Goal: Information Seeking & Learning: Learn about a topic

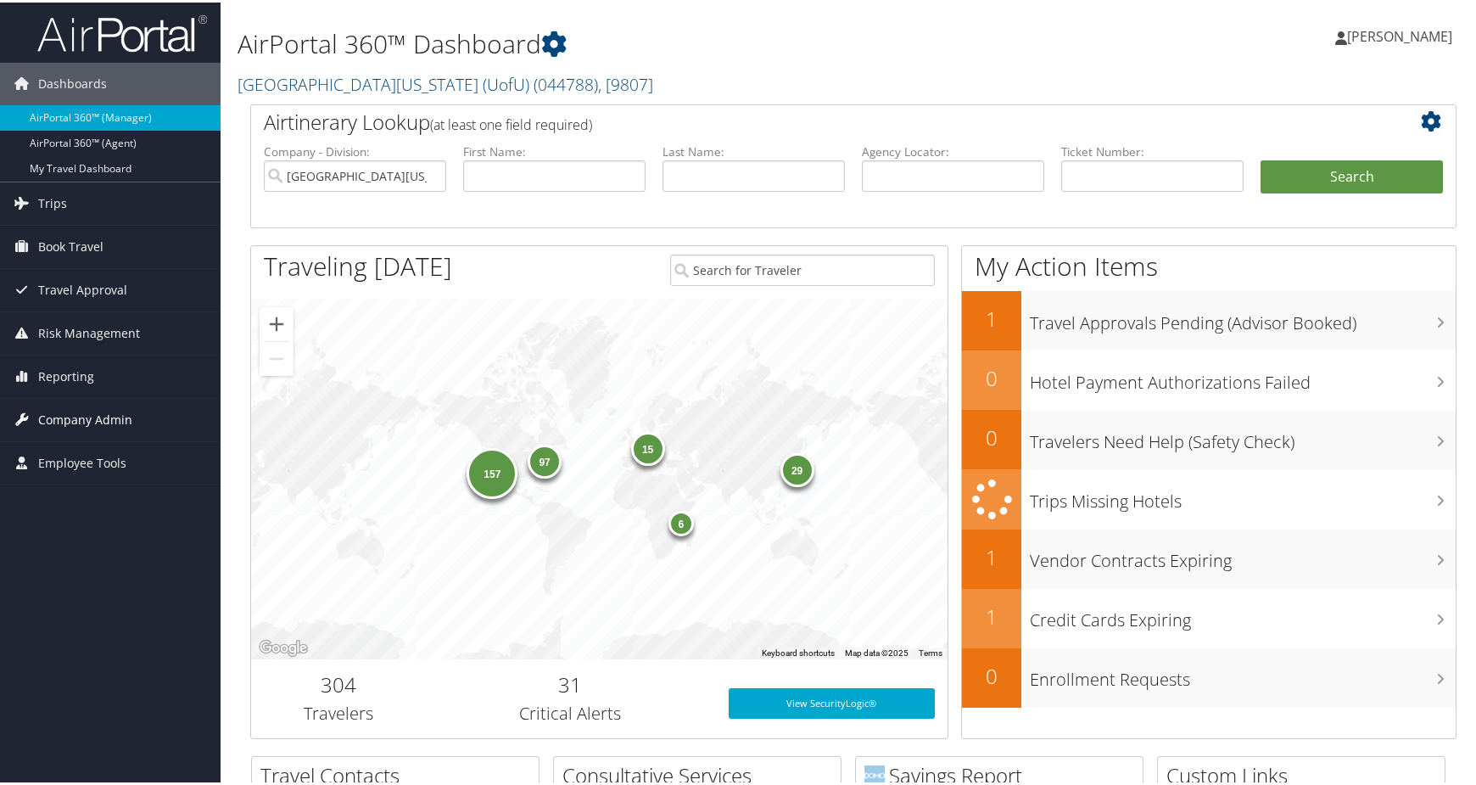
click at [98, 426] on span "Company Admin" at bounding box center [85, 417] width 94 height 42
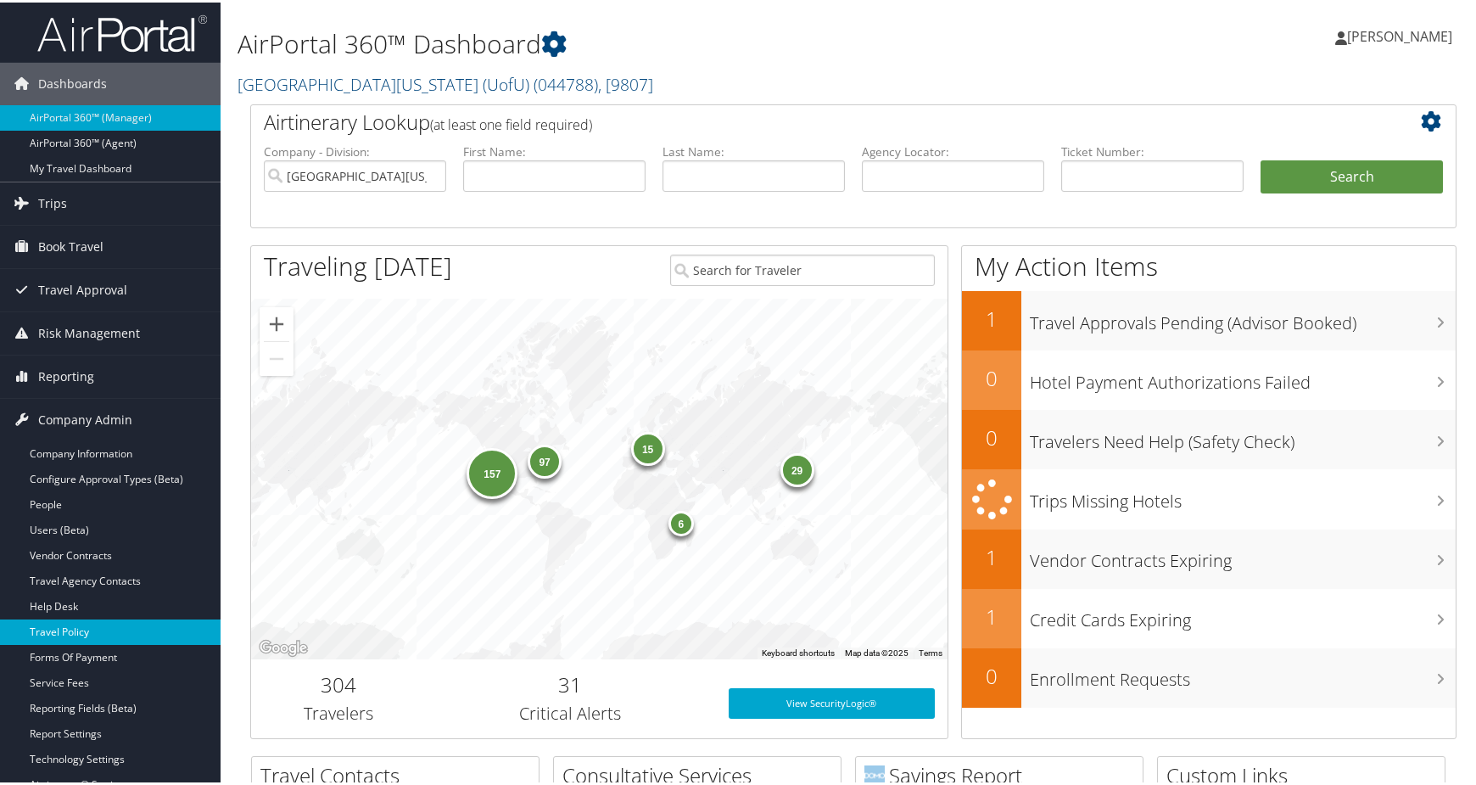
click at [77, 636] on link "Travel Policy" at bounding box center [110, 629] width 221 height 25
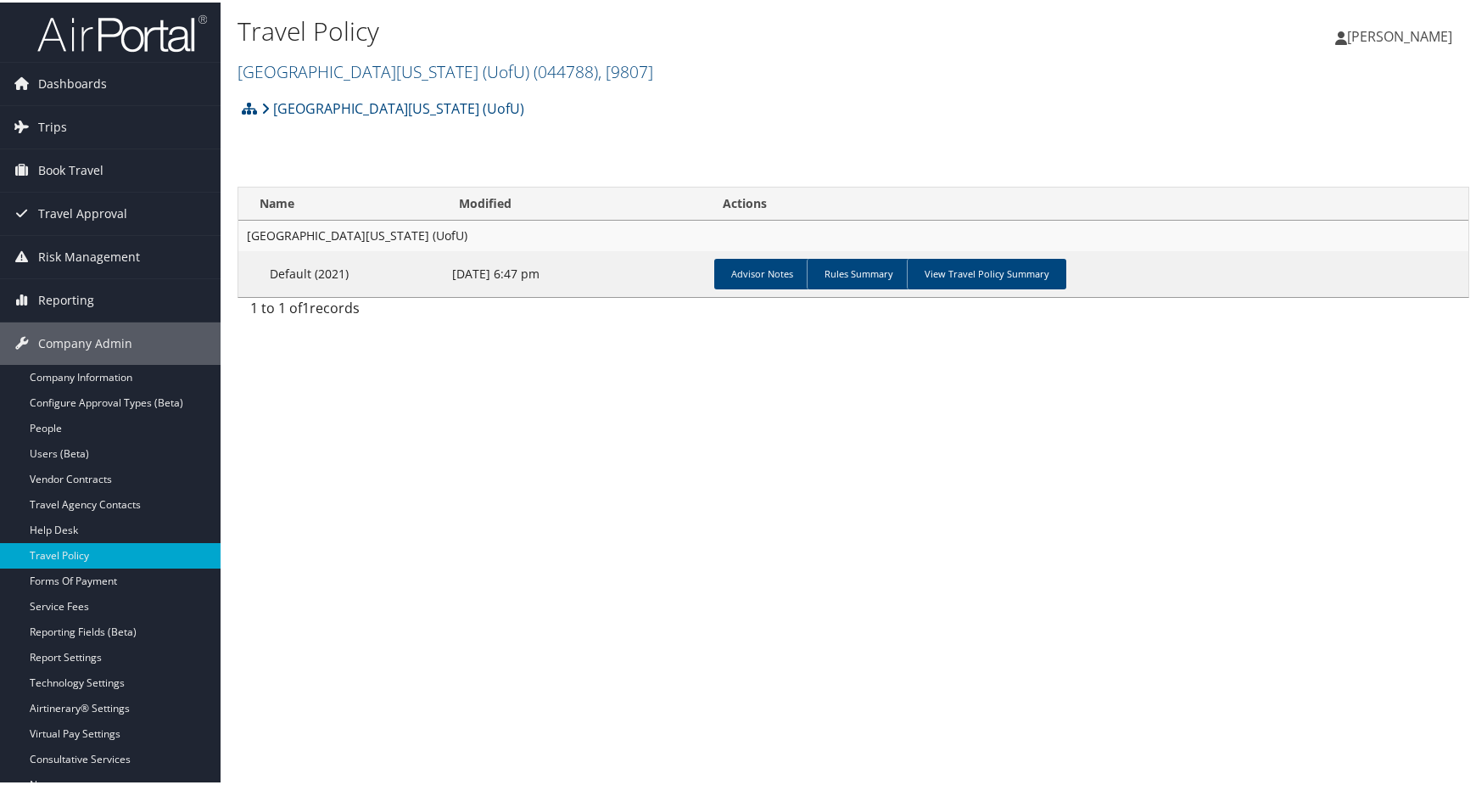
click at [741, 82] on h2 "[GEOGRAPHIC_DATA][US_STATE] (UofU) ( 044788 ) , [ 9807 ]" at bounding box center [648, 67] width 821 height 29
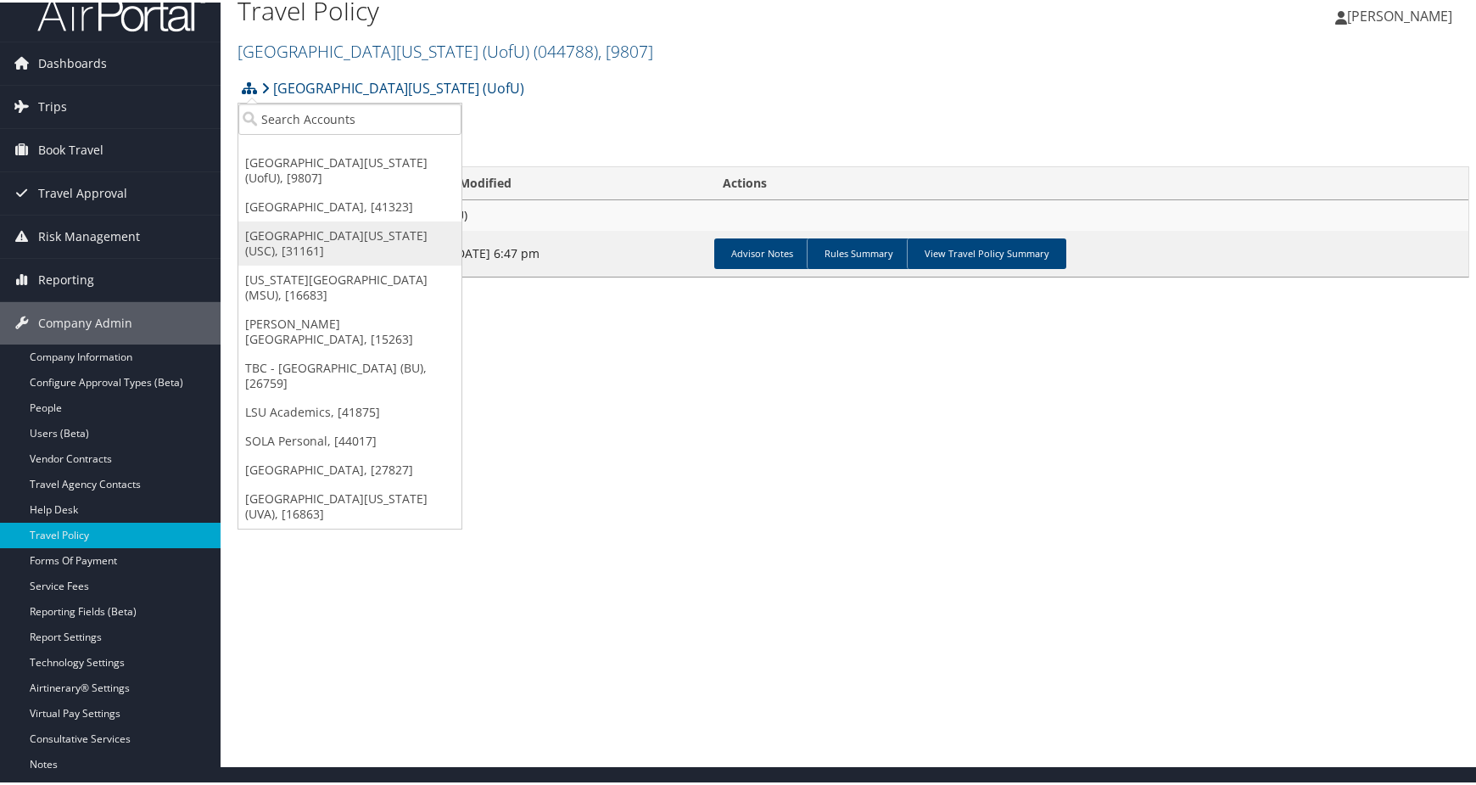
click at [367, 263] on link "[GEOGRAPHIC_DATA][US_STATE] (USC), [31161]" at bounding box center [349, 241] width 223 height 44
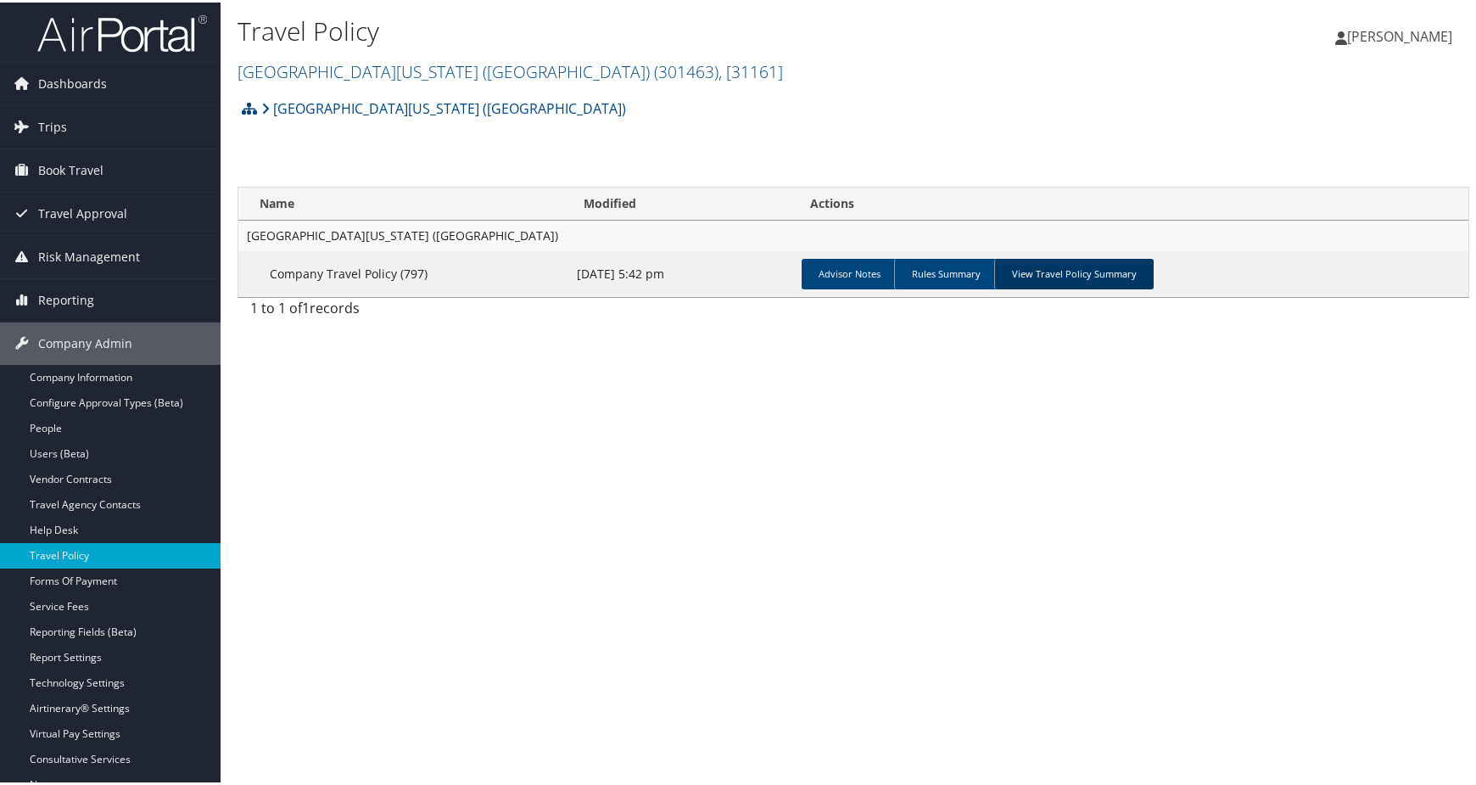
click at [1154, 287] on link "View Travel Policy Summary" at bounding box center [1074, 271] width 160 height 31
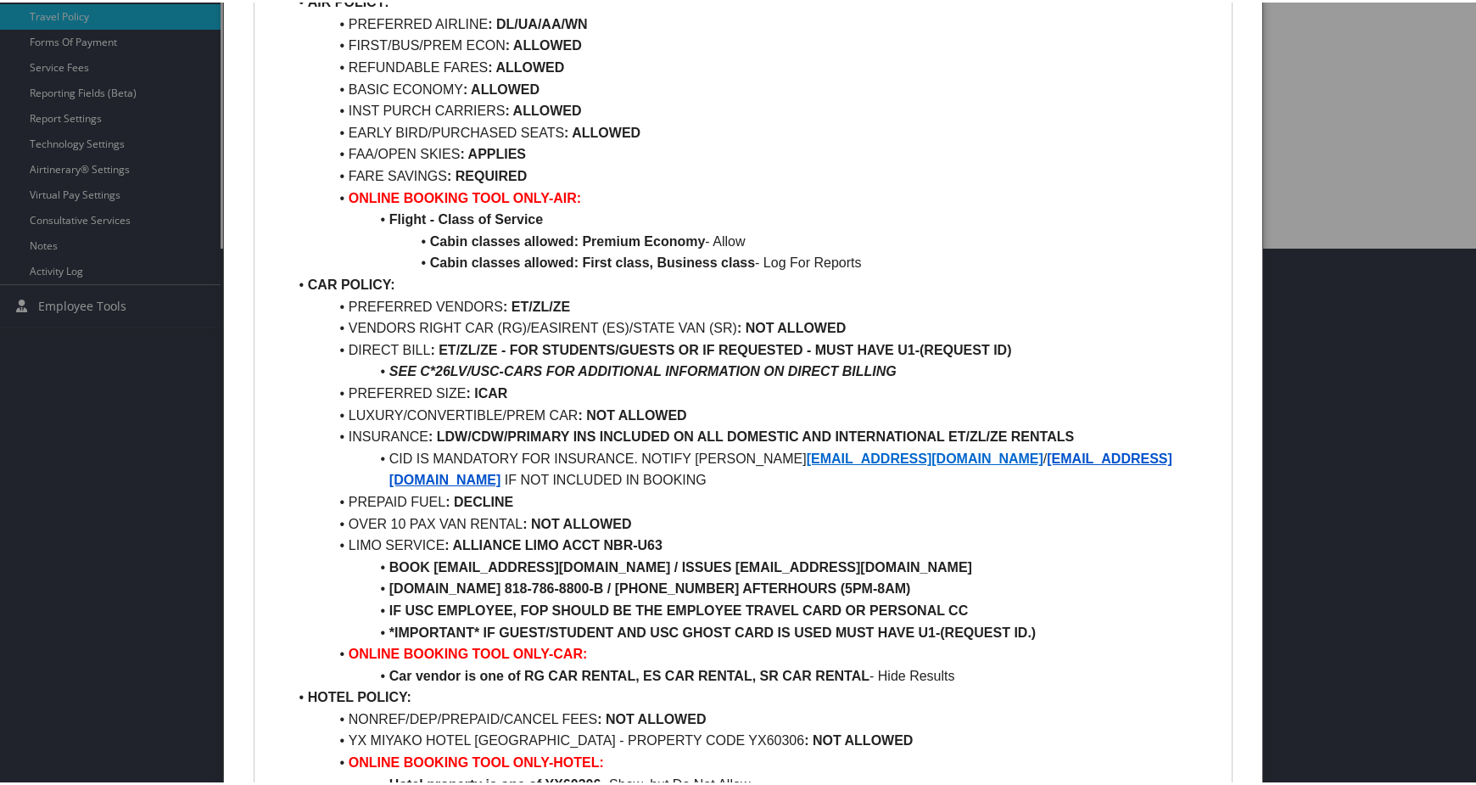
scroll to position [509, 0]
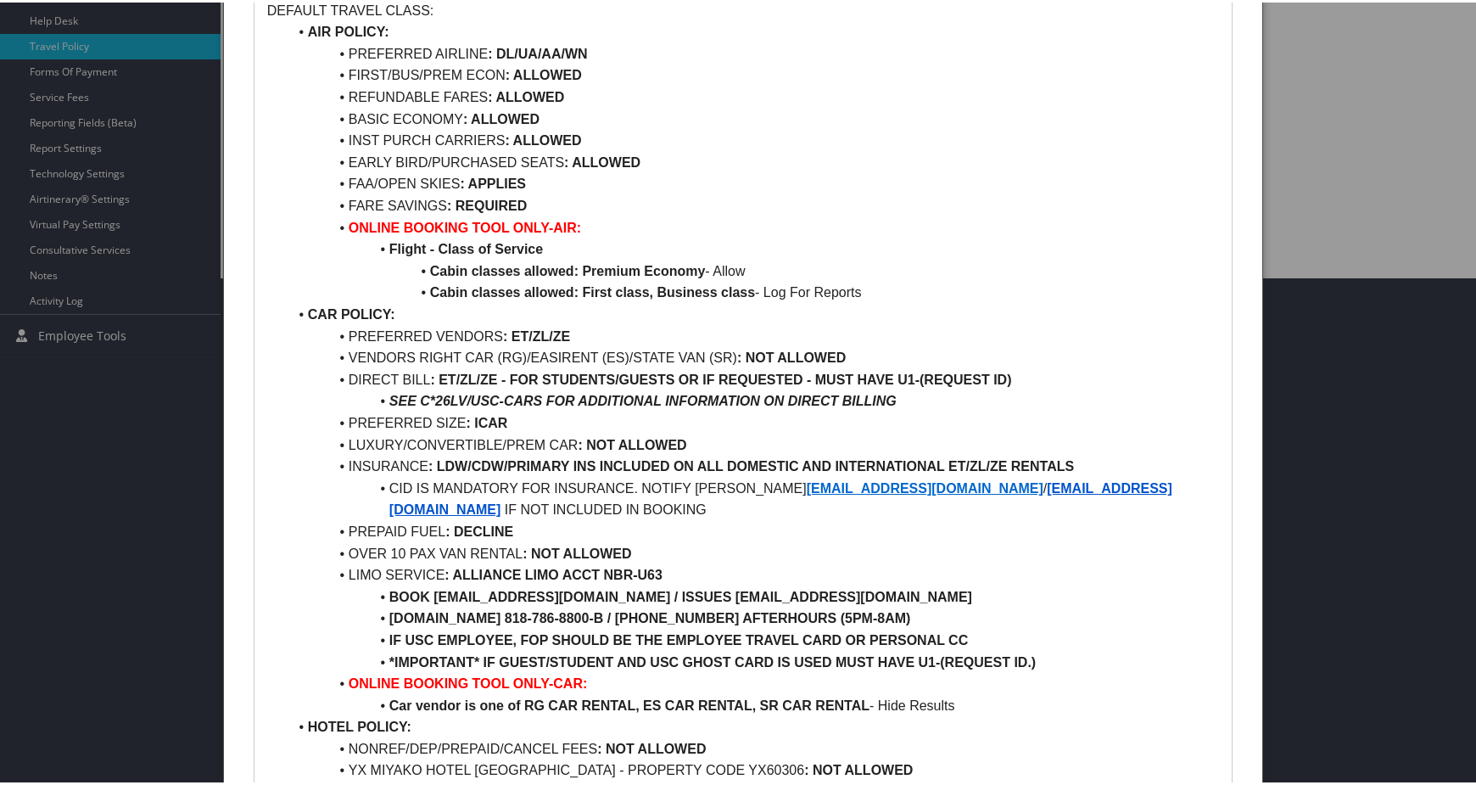
drag, startPoint x: 742, startPoint y: 303, endPoint x: 340, endPoint y: 299, distance: 401.3
click at [340, 84] on li "FIRST/BUS/PREM ECON : ALLOWED" at bounding box center [754, 73] width 932 height 22
copy li "FIRST/BUS/PREM ECON : ALLOWED"
